Goal: Transaction & Acquisition: Subscribe to service/newsletter

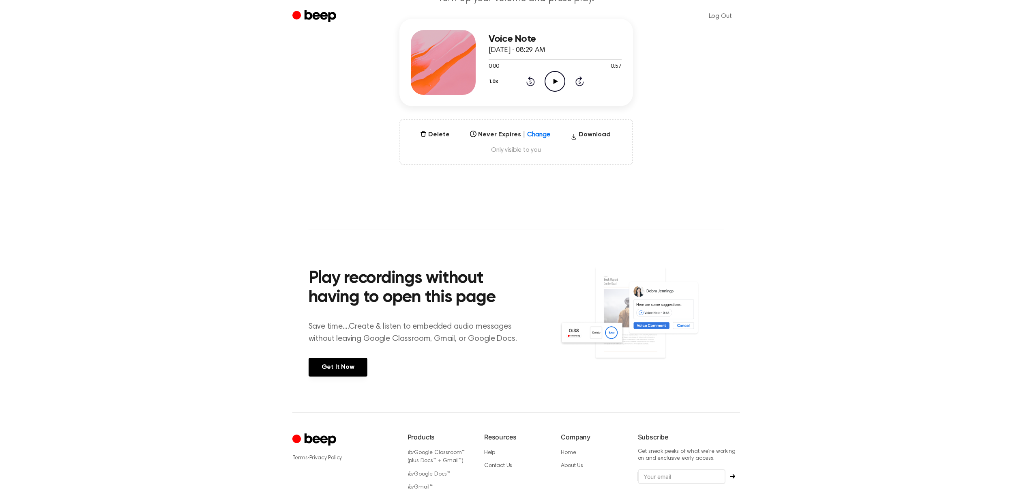
scroll to position [150, 0]
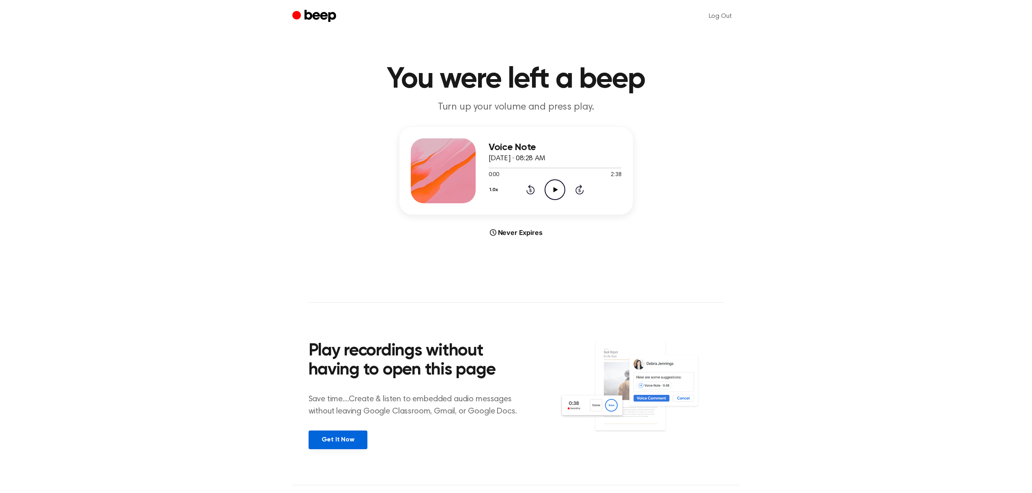
click at [356, 435] on link "Get It Now" at bounding box center [338, 439] width 59 height 19
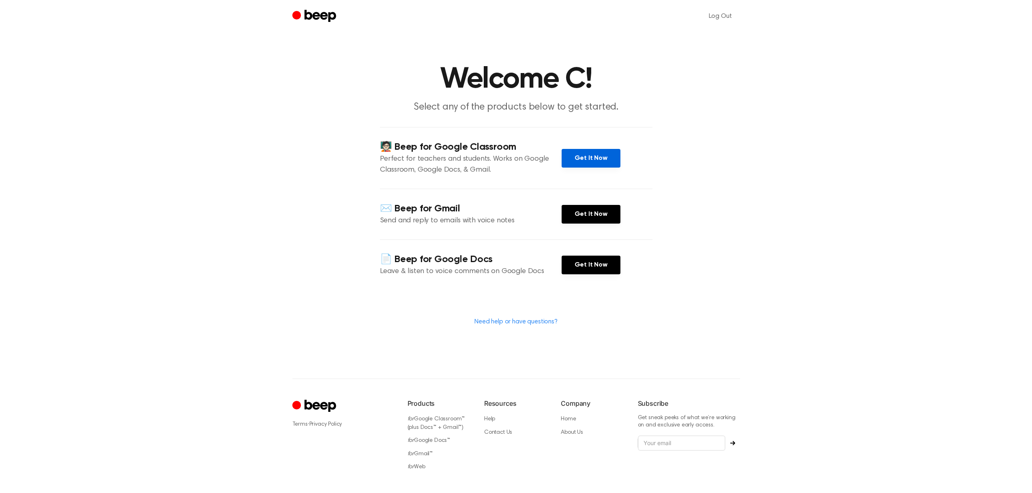
click at [585, 161] on link "Get It Now" at bounding box center [591, 158] width 59 height 19
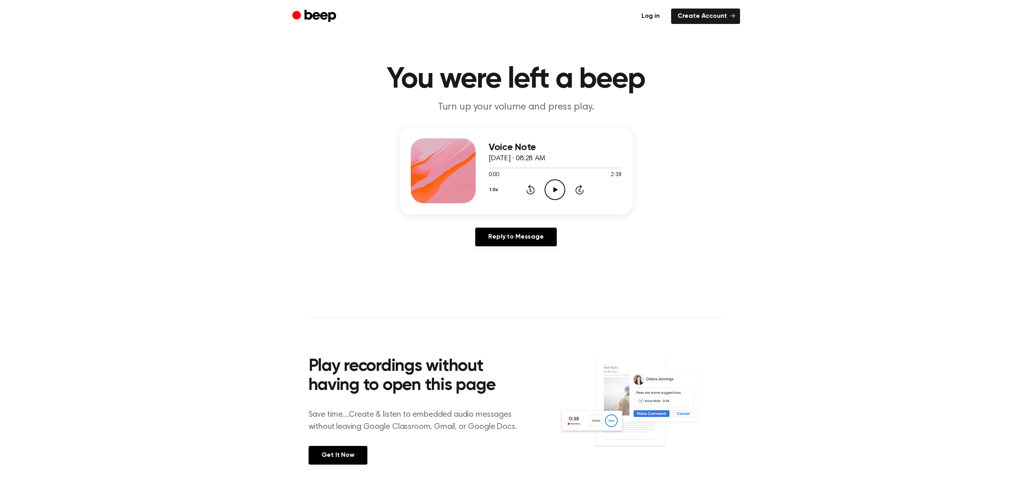
click at [656, 18] on link "Log in" at bounding box center [650, 16] width 31 height 15
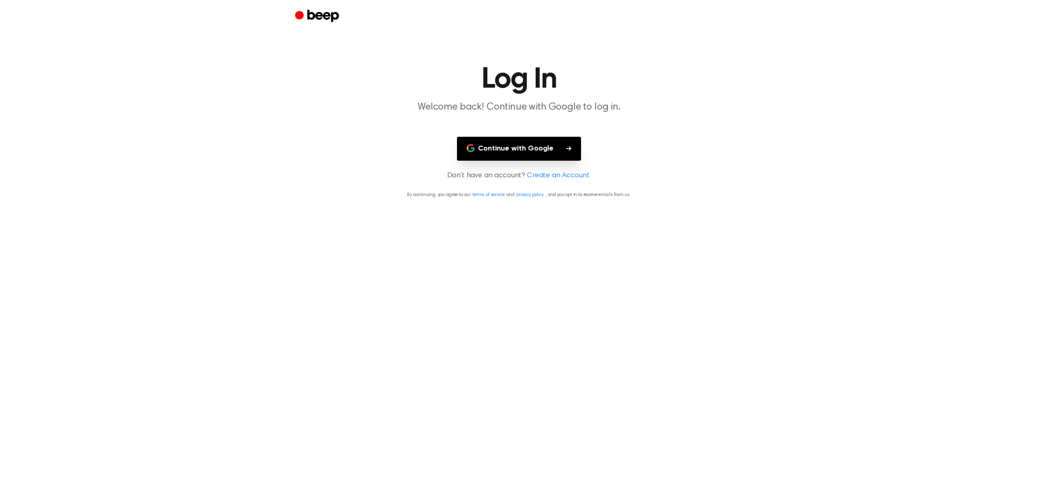
click at [527, 148] on button "Continue with Google" at bounding box center [519, 149] width 124 height 24
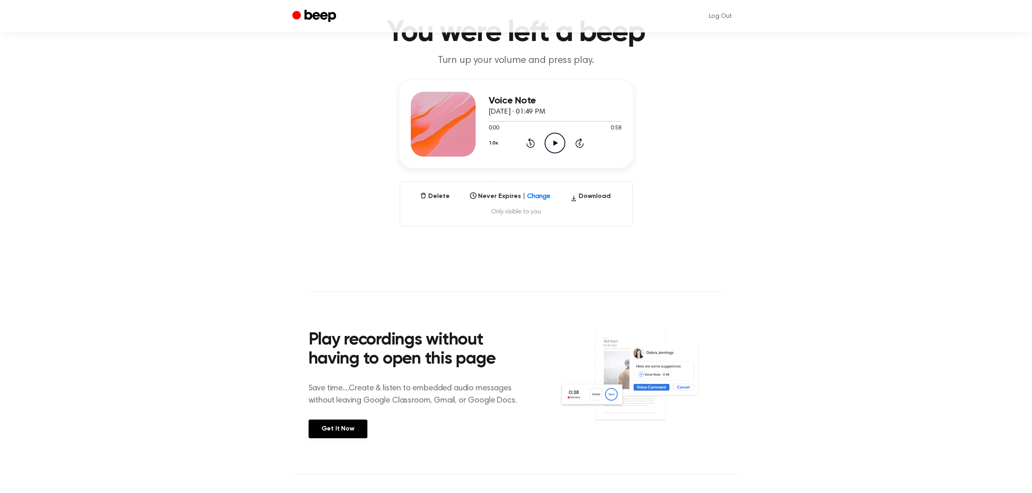
scroll to position [49, 0]
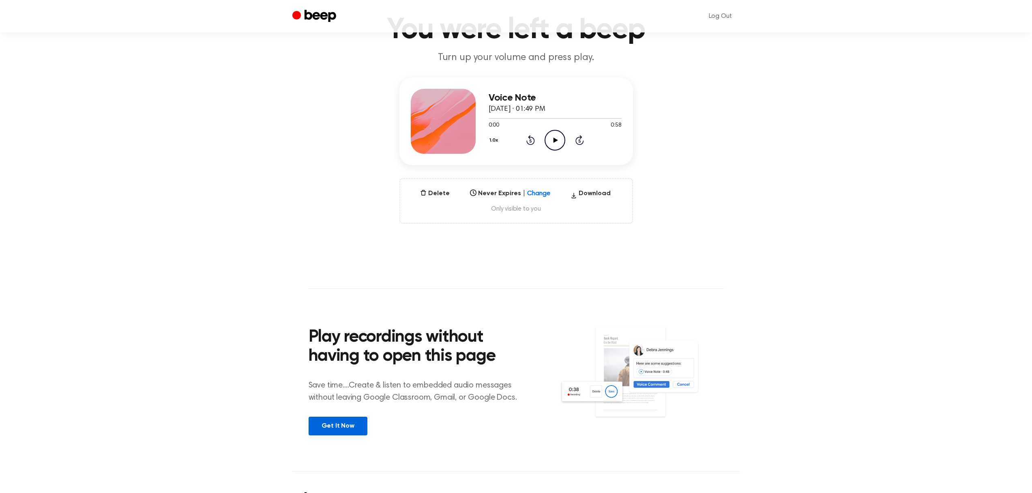
click at [347, 428] on link "Get It Now" at bounding box center [338, 426] width 59 height 19
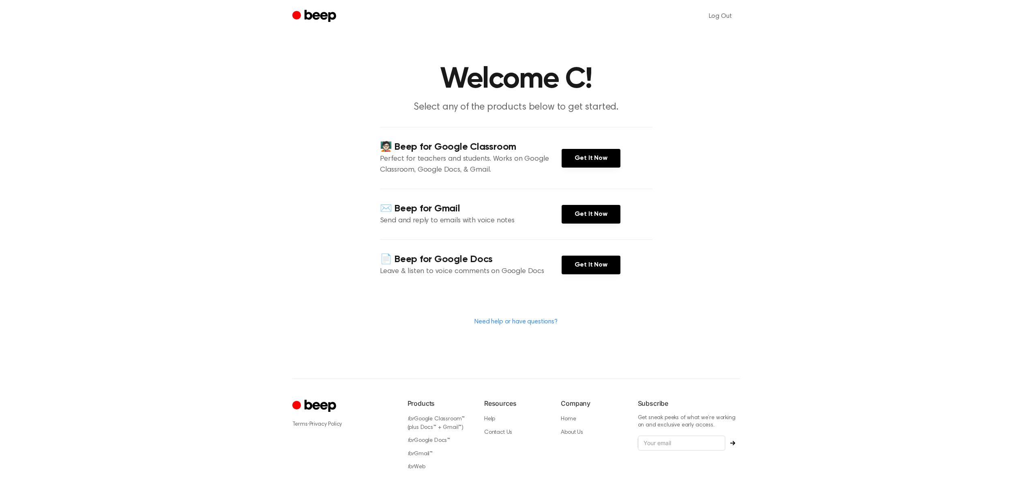
click at [517, 321] on link "Need help or have questions?" at bounding box center [516, 321] width 83 height 6
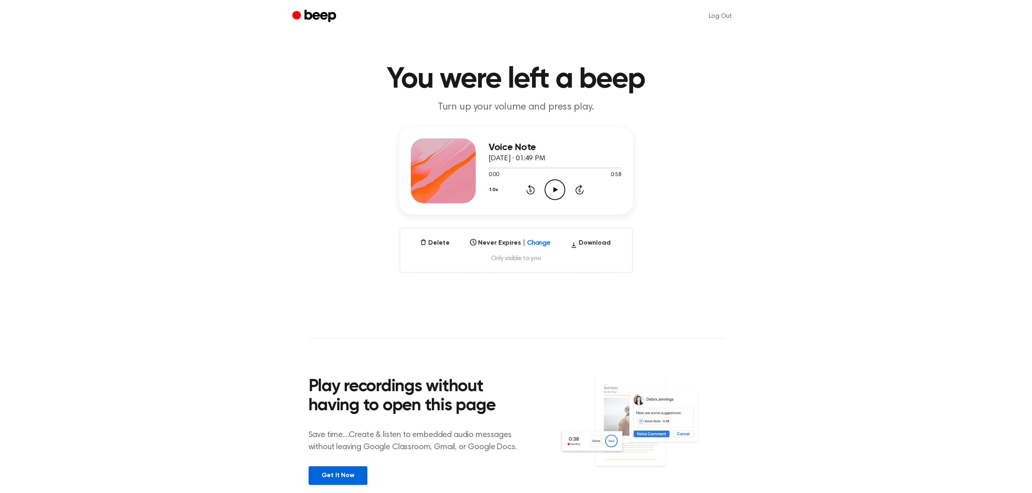
click at [340, 473] on link "Get It Now" at bounding box center [338, 475] width 59 height 19
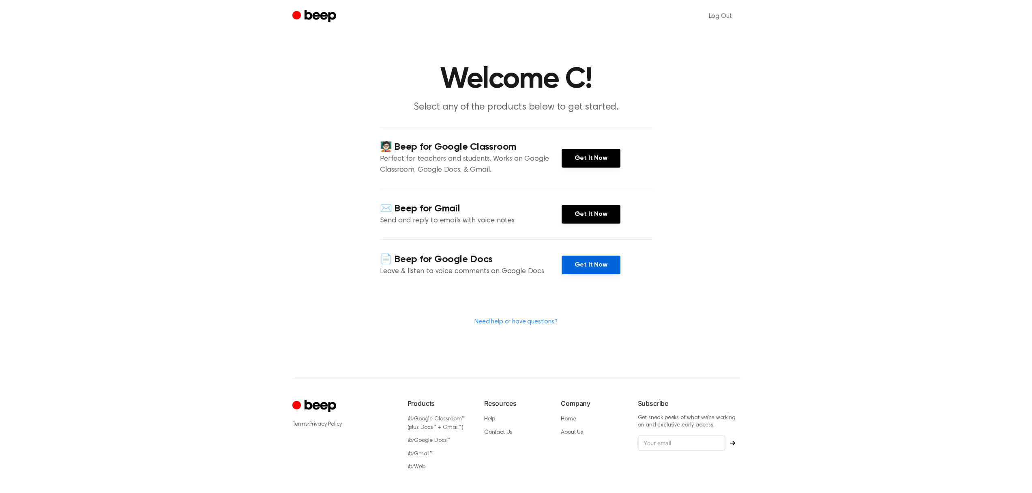
click at [596, 265] on link "Get It Now" at bounding box center [591, 265] width 59 height 19
